Goal: Find specific page/section

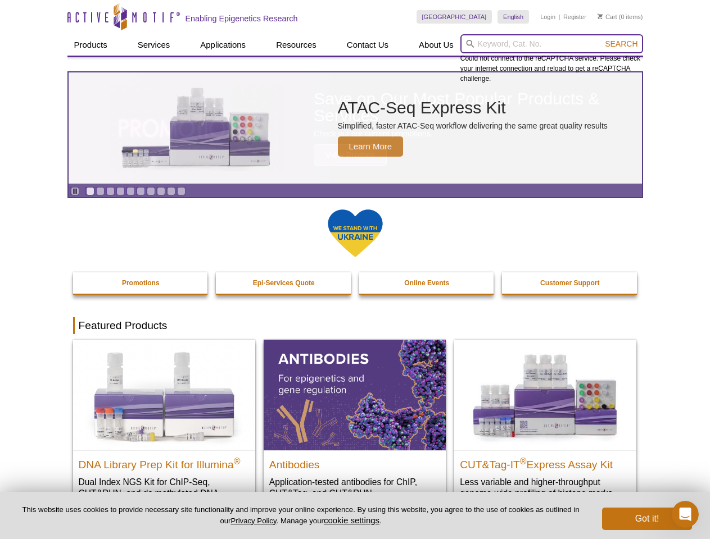
click at [551, 44] on input "search" at bounding box center [551, 43] width 183 height 19
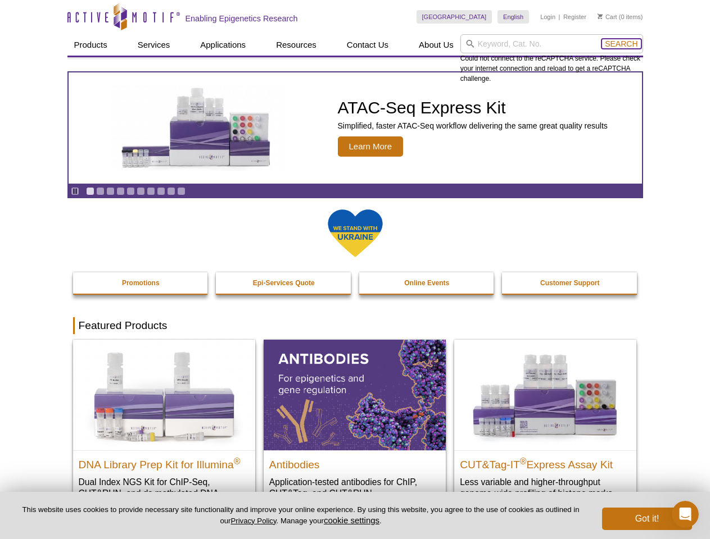
click at [621, 44] on span "Search" at bounding box center [620, 43] width 33 height 9
click at [75, 191] on icon "Pause" at bounding box center [74, 191] width 7 height 7
click at [90, 191] on link "Go to slide 1" at bounding box center [90, 191] width 8 height 8
click at [100, 191] on link "Go to slide 2" at bounding box center [100, 191] width 8 height 8
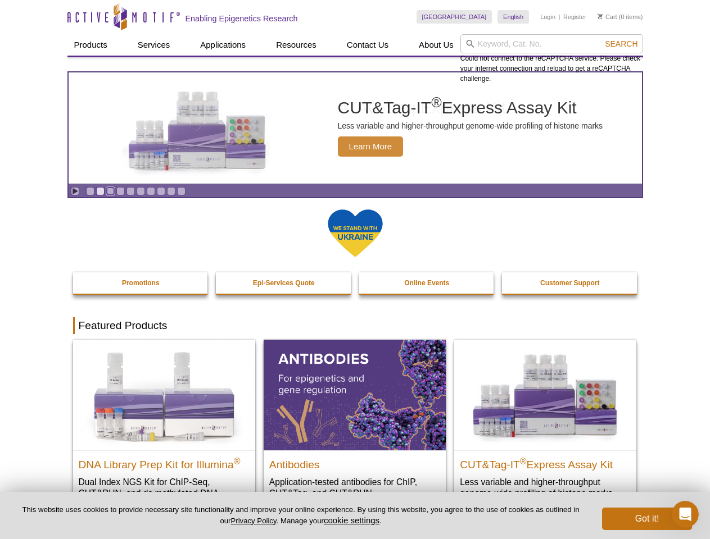
click at [110, 191] on link "Go to slide 3" at bounding box center [110, 191] width 8 height 8
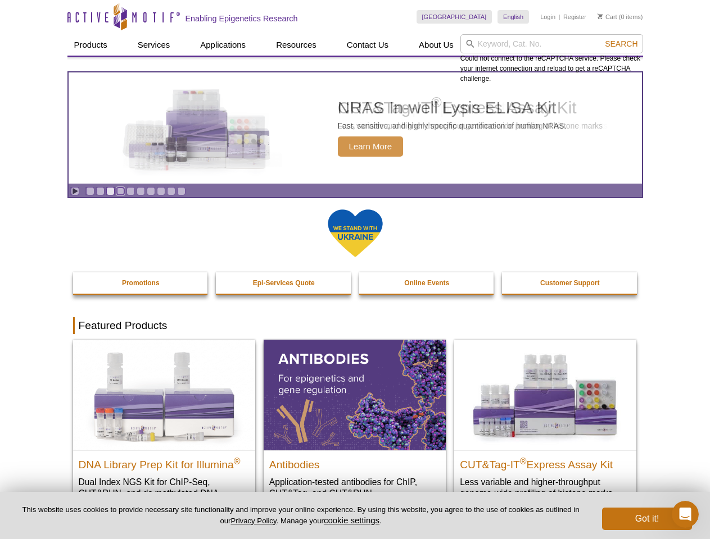
click at [120, 191] on link "Go to slide 4" at bounding box center [120, 191] width 8 height 8
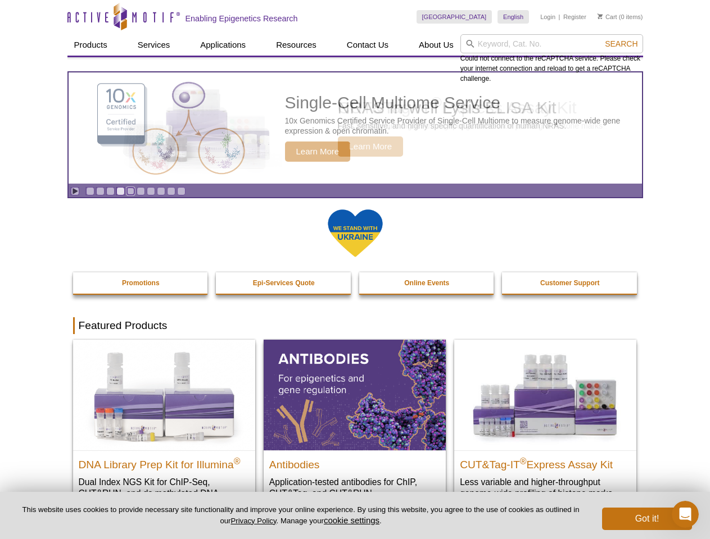
click at [130, 191] on link "Go to slide 5" at bounding box center [130, 191] width 8 height 8
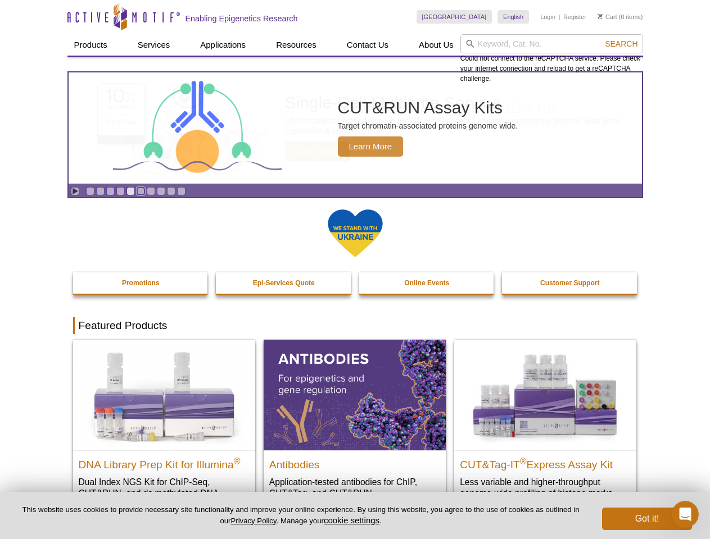
click at [140, 191] on link "Go to slide 6" at bounding box center [141, 191] width 8 height 8
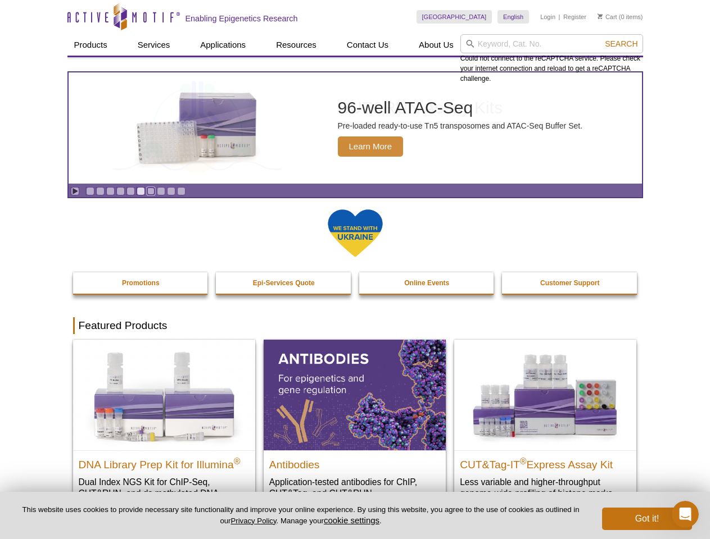
click at [151, 191] on link "Go to slide 7" at bounding box center [151, 191] width 8 height 8
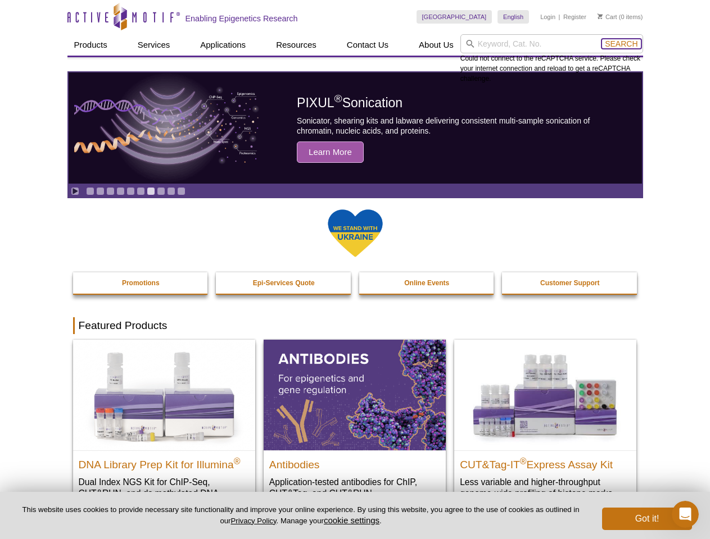
click at [621, 44] on span "Search" at bounding box center [620, 43] width 33 height 9
